Goal: Task Accomplishment & Management: Manage account settings

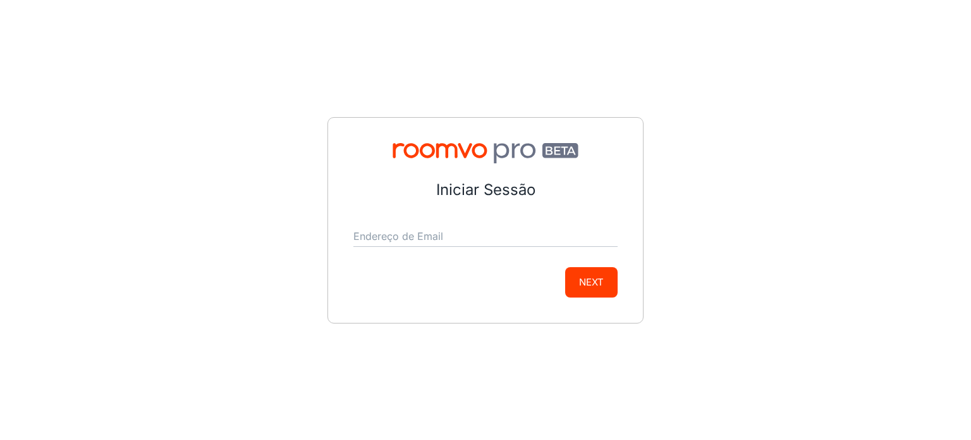
click at [491, 224] on div "Endereço de Email" at bounding box center [486, 231] width 264 height 30
click at [491, 242] on input "Endereço de Email" at bounding box center [486, 236] width 264 height 20
drag, startPoint x: 493, startPoint y: 235, endPoint x: 71, endPoint y: 205, distance: 422.9
click at [82, 209] on div "Iniciar Sessão Endereço de Email [EMAIL_ADDRESS][DOMAIN_NAME] Next" at bounding box center [485, 220] width 971 height 440
type input "[EMAIL_ADDRESS][DOMAIN_NAME]"
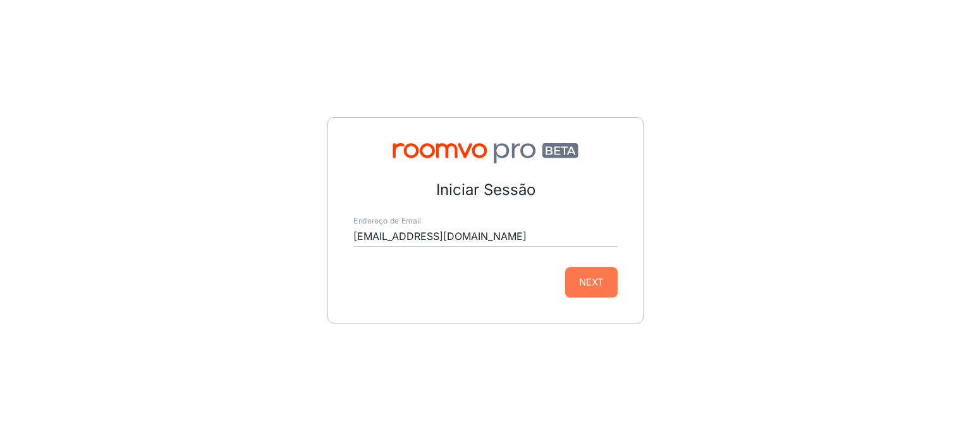
click at [592, 288] on button "Next" at bounding box center [591, 282] width 52 height 30
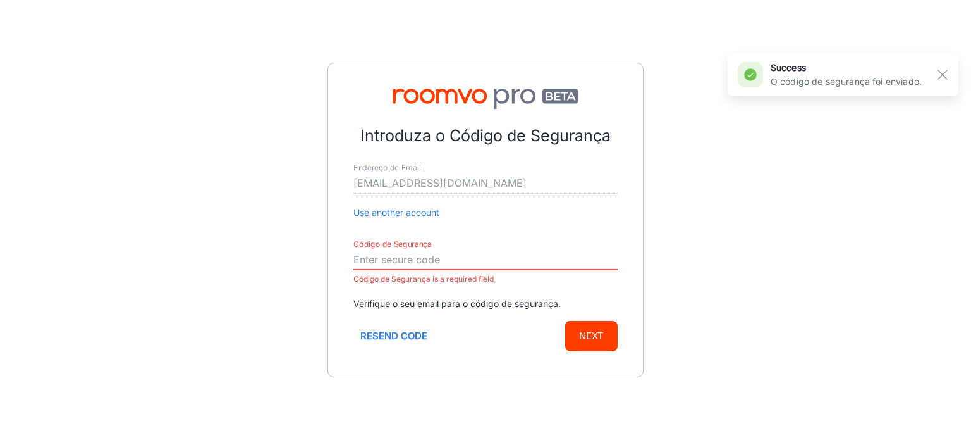
click at [508, 258] on input "Código de Segurança" at bounding box center [486, 260] width 264 height 20
paste input "070539"
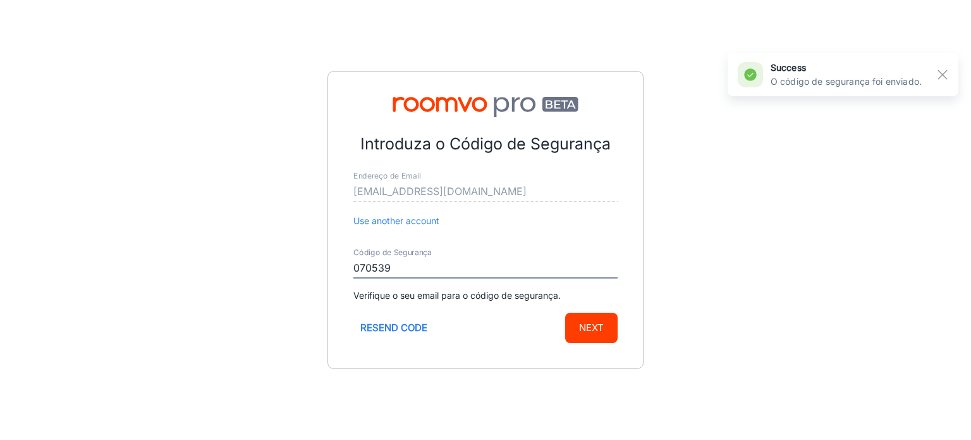
type input "070539"
click at [601, 326] on button "Next" at bounding box center [591, 327] width 52 height 30
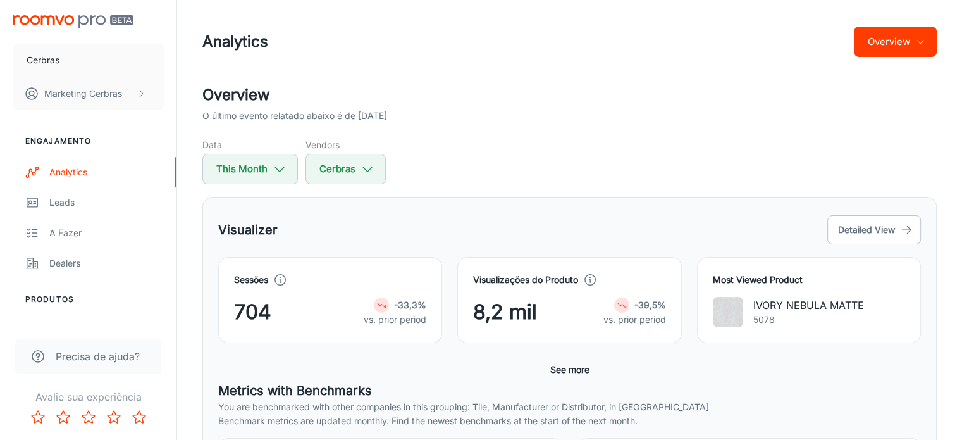
click at [425, 131] on div "Overview O último evento relatado abaixo é de [DATE] Data This Month Vendors Ce…" at bounding box center [569, 133] width 734 height 101
click at [266, 305] on span "704" at bounding box center [252, 312] width 37 height 30
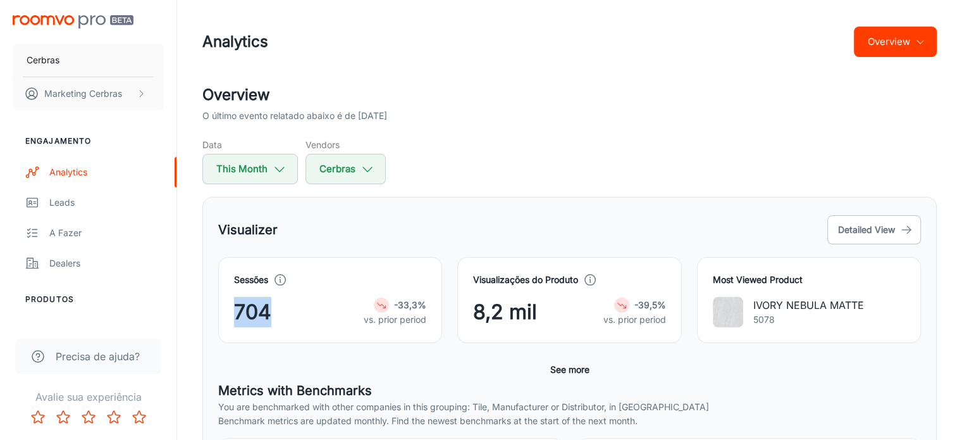
click at [266, 305] on span "704" at bounding box center [252, 312] width 37 height 30
click at [541, 156] on div "Data This Month Vendors Cerbras" at bounding box center [569, 161] width 734 height 46
click at [617, 304] on icon at bounding box center [622, 305] width 10 height 10
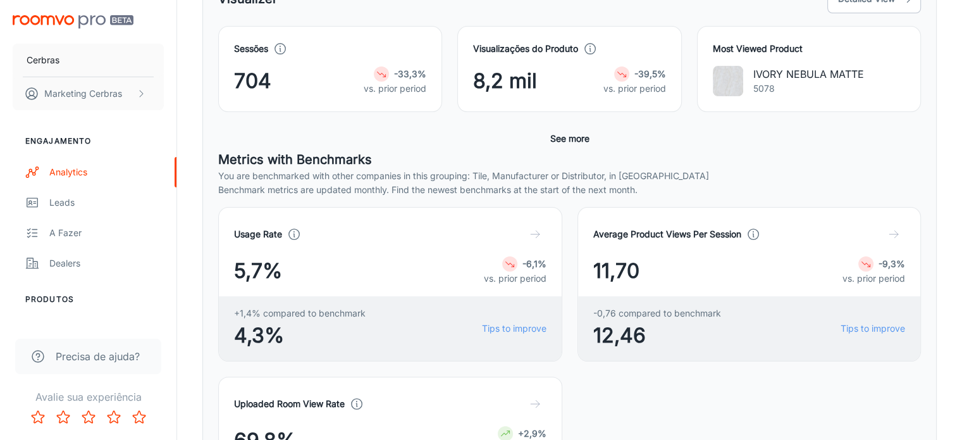
scroll to position [253, 0]
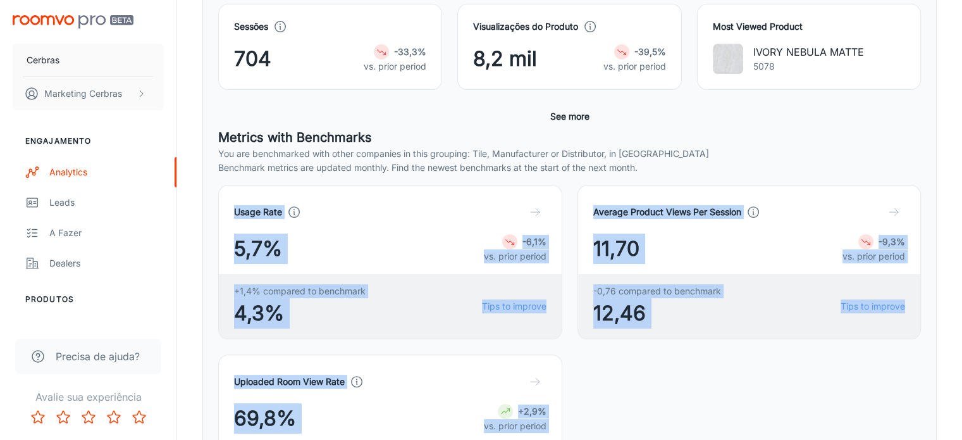
drag, startPoint x: 235, startPoint y: 209, endPoint x: 910, endPoint y: 294, distance: 680.1
click at [910, 294] on div "Usage Rate 5,7% -6,1% vs. prior period +1,4% compared to benchmark 4,3% Tips to…" at bounding box center [562, 338] width 718 height 339
click at [927, 263] on div "Visualizer Detailed View Sessões 704 -33,3% vs. prior period Visualizações do P…" at bounding box center [569, 253] width 734 height 618
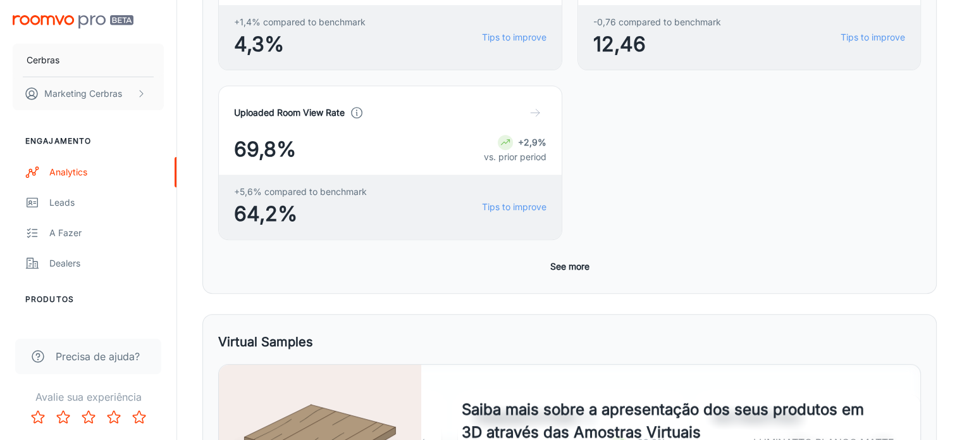
scroll to position [546, 0]
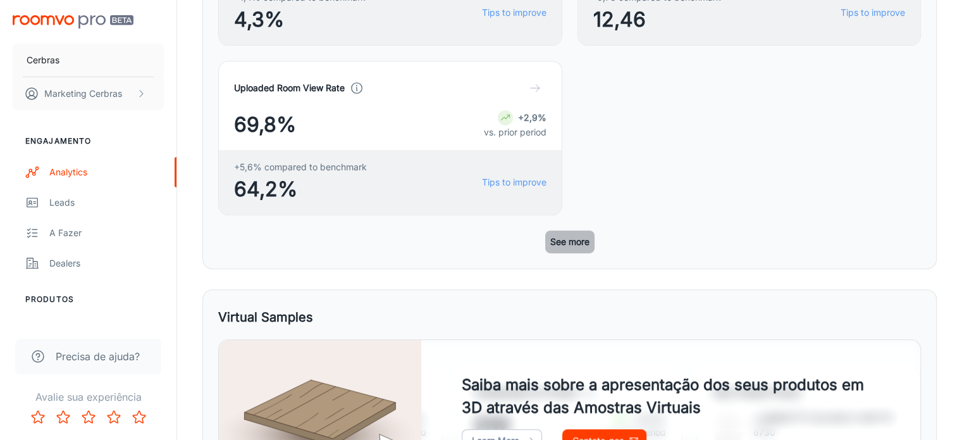
click at [575, 230] on button "See more" at bounding box center [569, 241] width 49 height 23
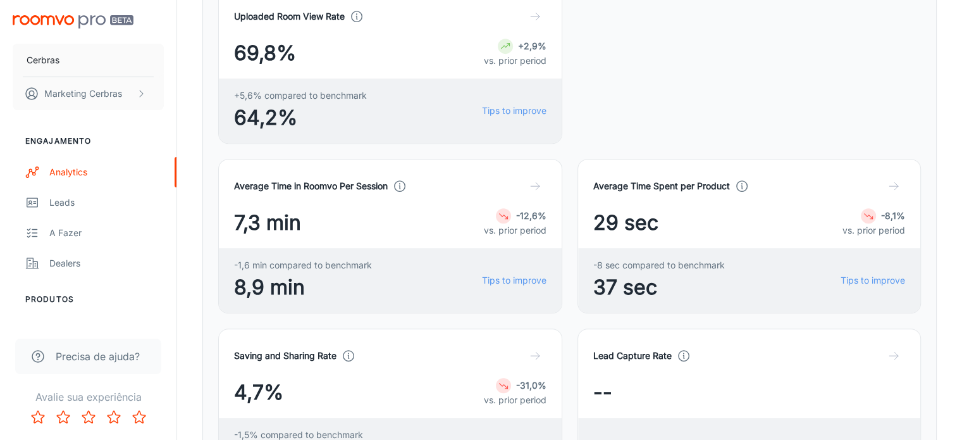
scroll to position [610, 0]
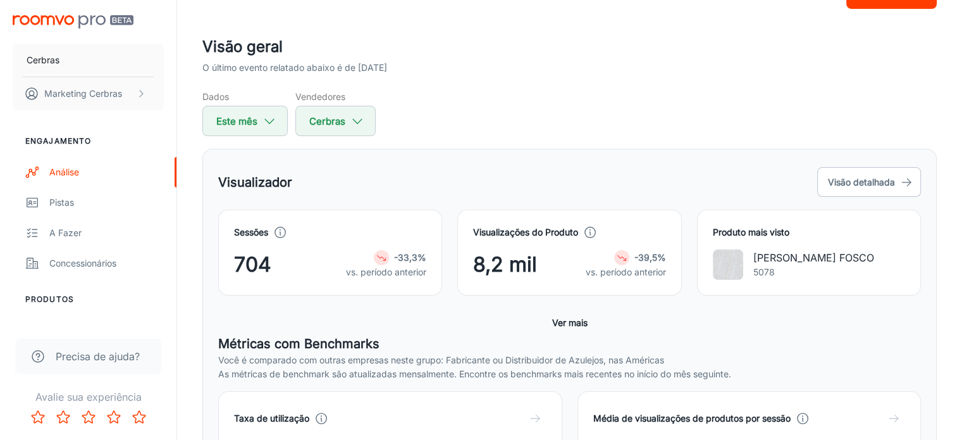
scroll to position [40, 0]
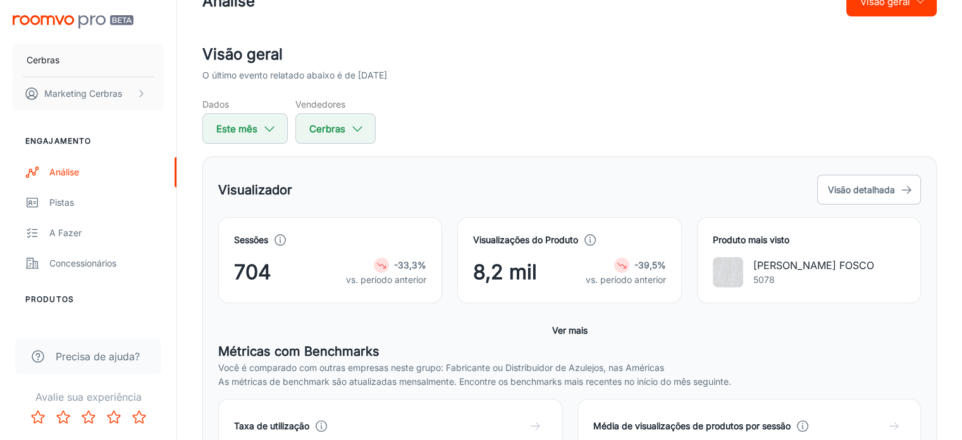
click at [390, 128] on div "Dados Este mês Vendedores Cerbras" at bounding box center [569, 120] width 734 height 46
